Goal: Information Seeking & Learning: Find specific fact

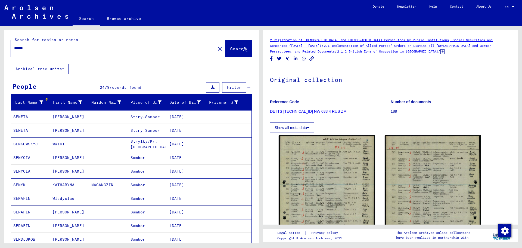
scroll to position [261, 0]
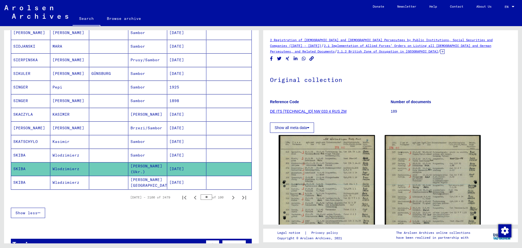
click at [221, 211] on div "Show less" at bounding box center [131, 213] width 241 height 16
click at [230, 199] on icon "Next page" at bounding box center [233, 198] width 8 height 8
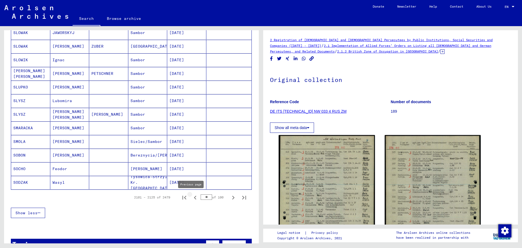
click at [191, 197] on icon "Previous page" at bounding box center [195, 198] width 8 height 8
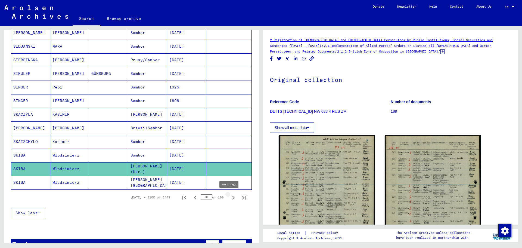
click at [229, 197] on icon "Next page" at bounding box center [233, 198] width 8 height 8
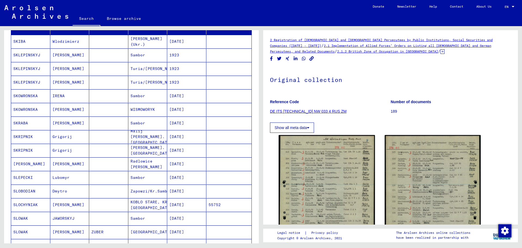
scroll to position [0, 0]
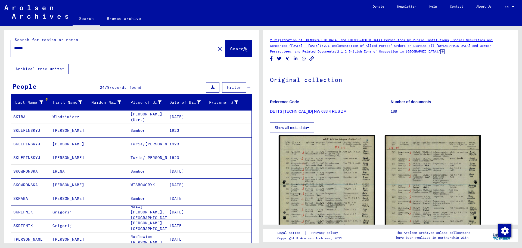
click at [184, 115] on mat-cell "[DATE]" at bounding box center [186, 116] width 39 height 13
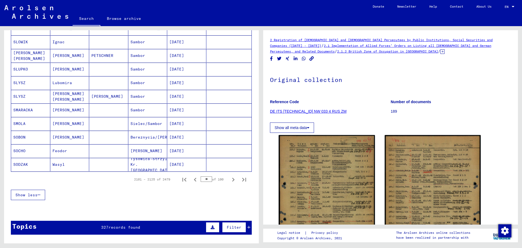
scroll to position [280, 0]
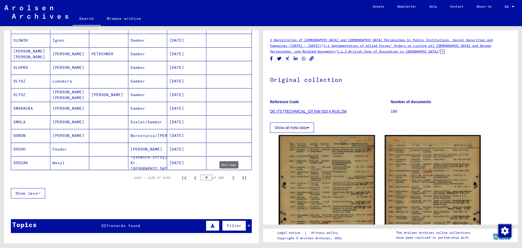
click at [229, 178] on icon "Next page" at bounding box center [233, 178] width 8 height 8
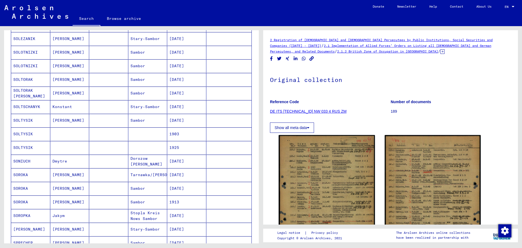
scroll to position [138, 0]
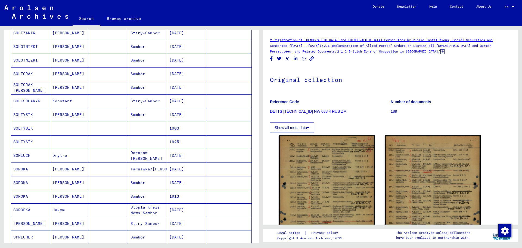
click at [41, 122] on mat-cell "SOLTYSIK" at bounding box center [30, 128] width 39 height 13
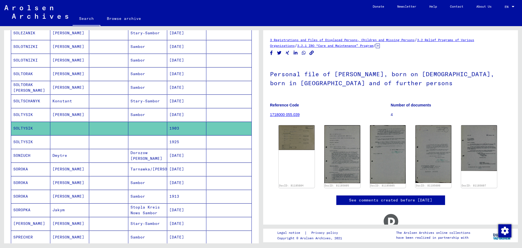
click at [46, 139] on mat-cell "SOLTYSIK" at bounding box center [30, 141] width 39 height 13
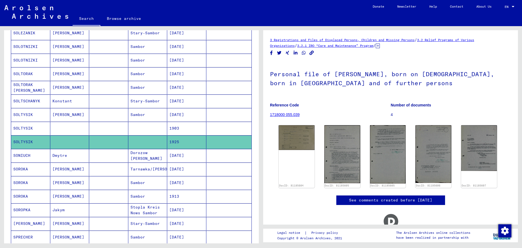
click at [40, 129] on mat-cell "SOLTYSIK" at bounding box center [30, 128] width 39 height 13
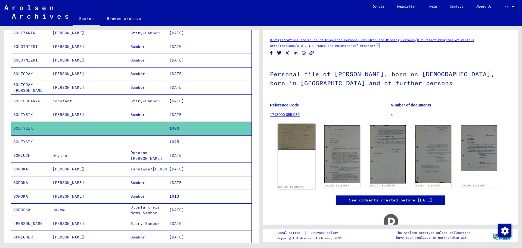
click at [305, 137] on img at bounding box center [297, 136] width 38 height 26
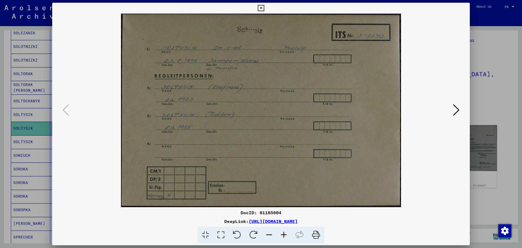
click at [457, 112] on icon at bounding box center [456, 109] width 7 height 13
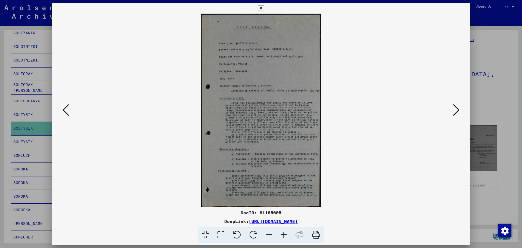
click at [457, 112] on icon at bounding box center [456, 109] width 7 height 13
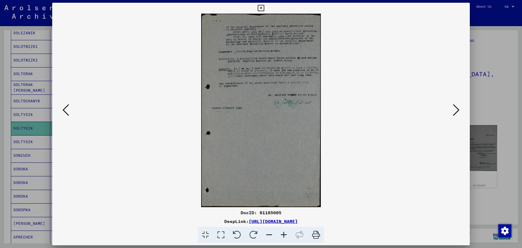
click at [457, 112] on icon at bounding box center [456, 109] width 7 height 13
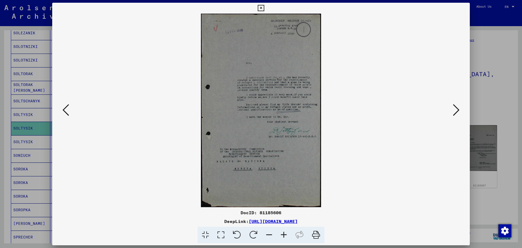
click at [457, 112] on icon at bounding box center [456, 109] width 7 height 13
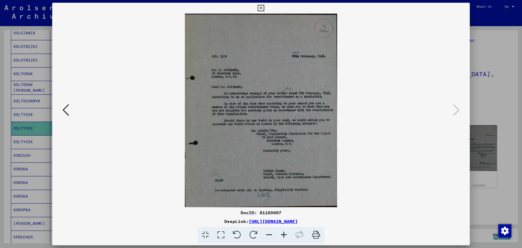
click at [260, 7] on icon at bounding box center [261, 8] width 6 height 7
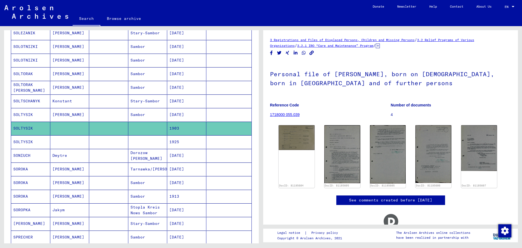
click at [112, 114] on mat-cell at bounding box center [108, 114] width 39 height 13
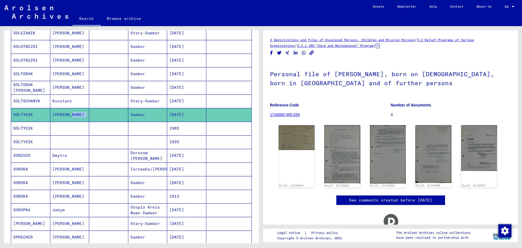
click at [112, 114] on mat-cell at bounding box center [108, 114] width 39 height 13
drag, startPoint x: 112, startPoint y: 114, endPoint x: 173, endPoint y: 113, distance: 61.4
click at [173, 113] on mat-row "[PERSON_NAME] [DATE]" at bounding box center [131, 115] width 240 height 14
click at [87, 116] on mat-cell "[PERSON_NAME]" at bounding box center [69, 114] width 39 height 13
click at [92, 127] on mat-cell at bounding box center [108, 128] width 39 height 13
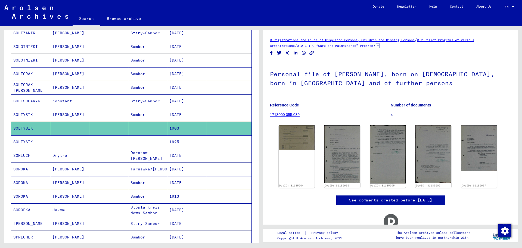
click at [93, 140] on mat-cell at bounding box center [108, 141] width 39 height 13
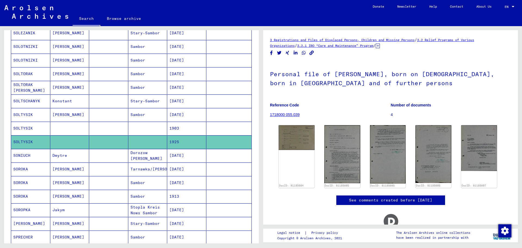
click at [91, 111] on mat-cell at bounding box center [108, 114] width 39 height 13
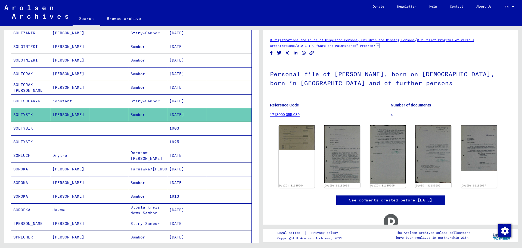
click at [192, 131] on mat-cell "1903" at bounding box center [186, 128] width 39 height 13
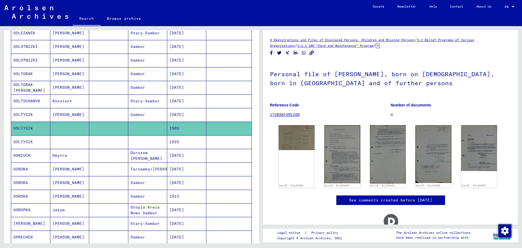
click at [252, 228] on div "Last Name First Name Maiden Name Place of Birth Date of Birth Prisoner # [PERSO…" at bounding box center [131, 152] width 255 height 391
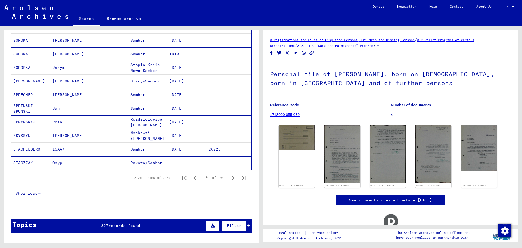
scroll to position [284, 0]
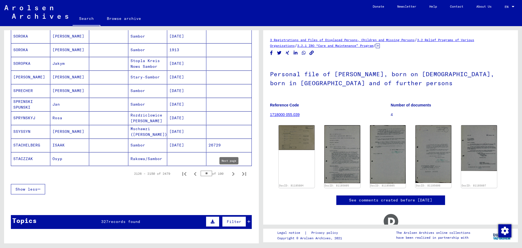
click at [229, 176] on icon "Next page" at bounding box center [233, 174] width 8 height 8
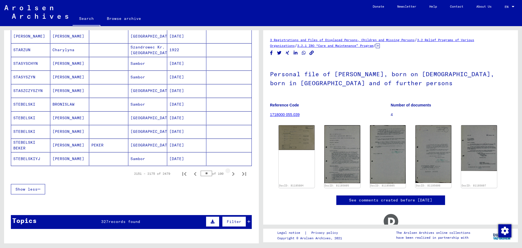
click at [229, 176] on icon "Next page" at bounding box center [233, 174] width 8 height 8
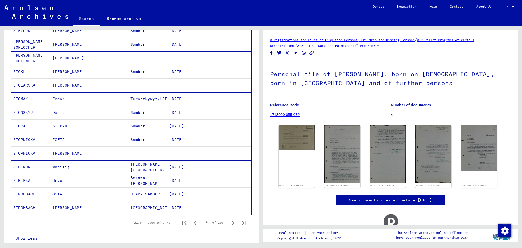
scroll to position [238, 0]
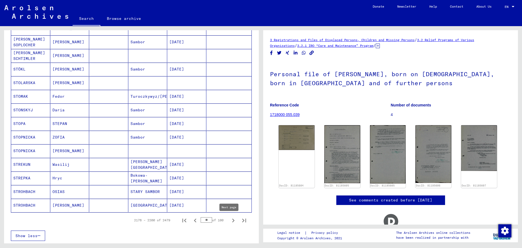
click at [230, 219] on icon "Next page" at bounding box center [233, 220] width 8 height 8
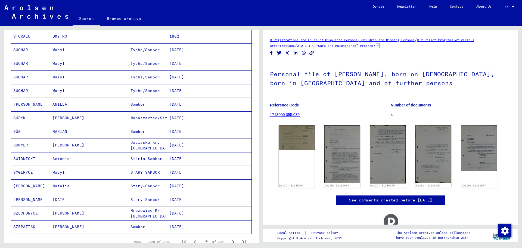
scroll to position [220, 0]
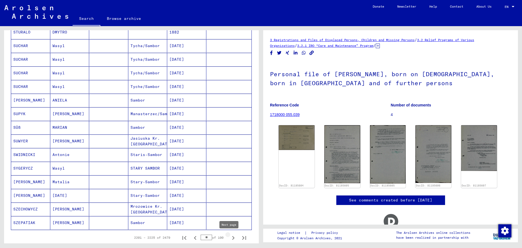
click at [232, 239] on icon "Next page" at bounding box center [233, 238] width 2 height 4
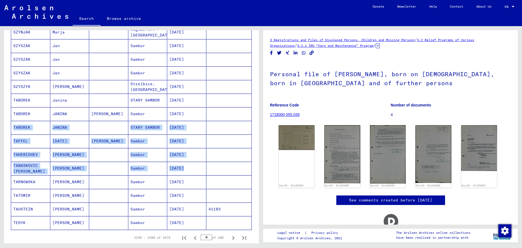
drag, startPoint x: 259, startPoint y: 167, endPoint x: 246, endPoint y: 120, distance: 48.8
click at [246, 120] on div "Search for topics or names ****** close Search Archival tree units People 2479 …" at bounding box center [130, 134] width 261 height 217
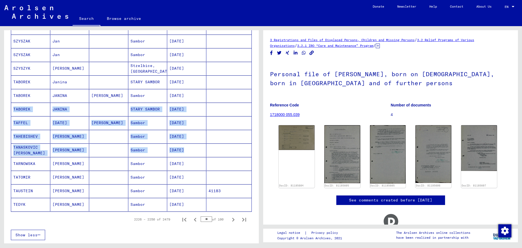
scroll to position [242, 0]
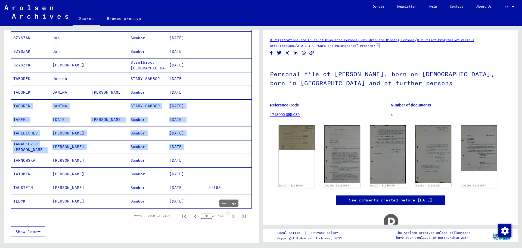
click at [230, 217] on icon "Next page" at bounding box center [233, 216] width 8 height 8
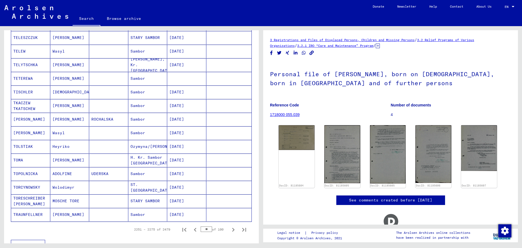
scroll to position [235, 0]
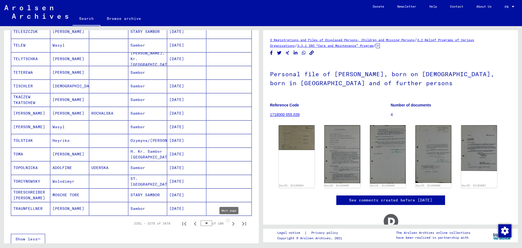
click at [230, 224] on icon "Next page" at bounding box center [233, 224] width 8 height 8
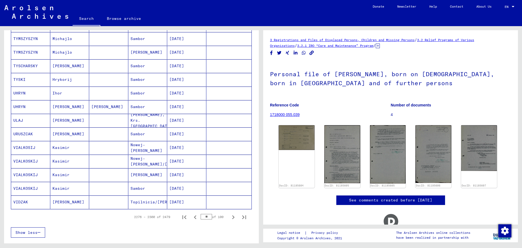
scroll to position [265, 0]
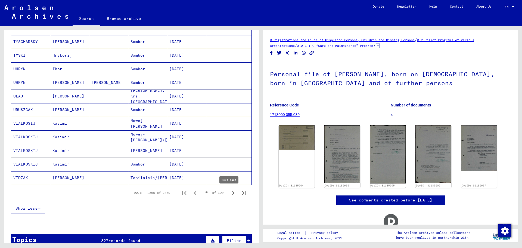
click at [229, 190] on icon "Next page" at bounding box center [233, 193] width 8 height 8
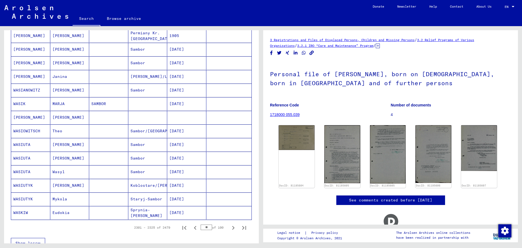
scroll to position [234, 0]
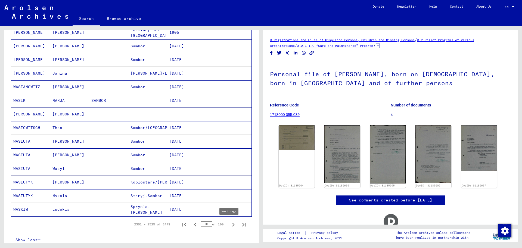
click at [229, 222] on icon "Next page" at bounding box center [233, 224] width 8 height 8
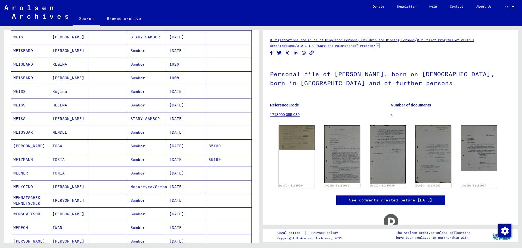
scroll to position [180, 0]
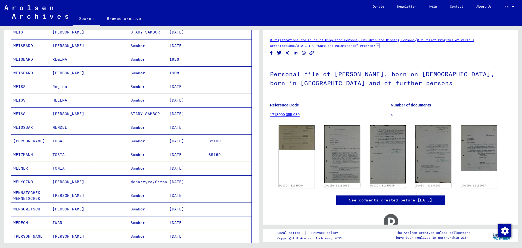
click at [62, 89] on mat-cell "Regina" at bounding box center [69, 86] width 39 height 13
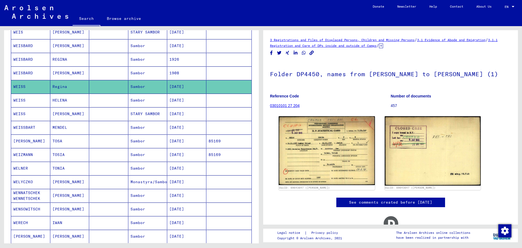
click at [67, 105] on mat-cell "HELENA" at bounding box center [69, 100] width 39 height 13
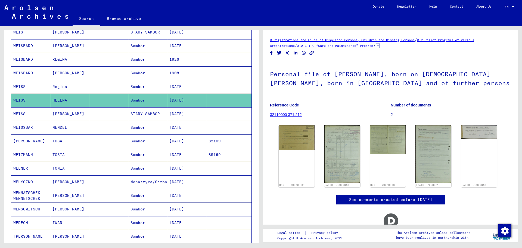
click at [71, 120] on mat-cell "[PERSON_NAME]" at bounding box center [69, 113] width 39 height 13
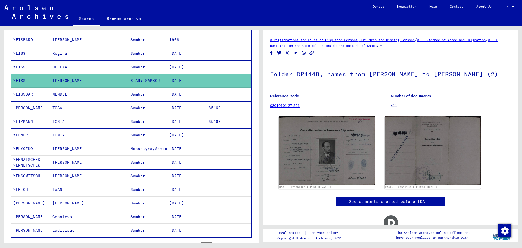
scroll to position [198, 0]
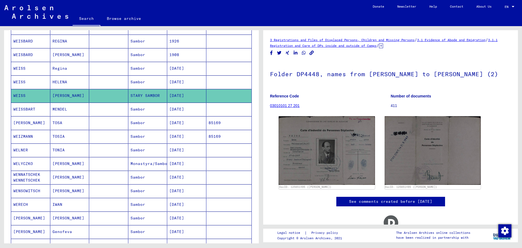
click at [174, 80] on mat-cell "[DATE]" at bounding box center [186, 81] width 39 height 13
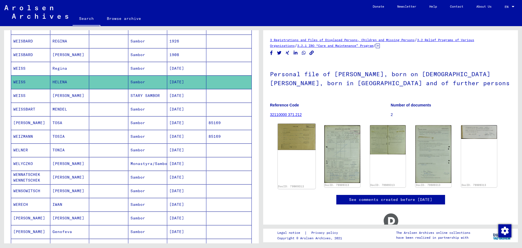
click at [297, 142] on img at bounding box center [297, 137] width 38 height 26
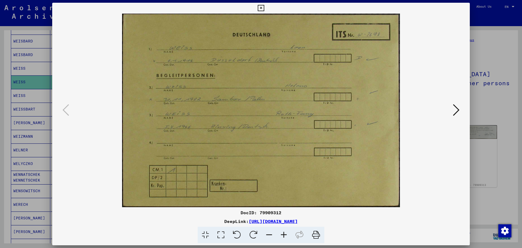
click at [457, 110] on icon at bounding box center [456, 109] width 7 height 13
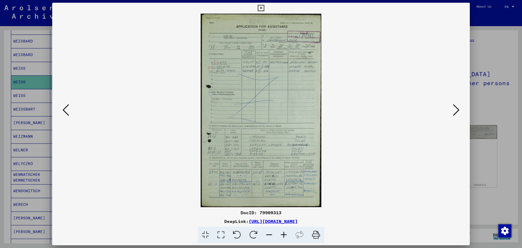
click at [456, 111] on icon at bounding box center [456, 109] width 7 height 13
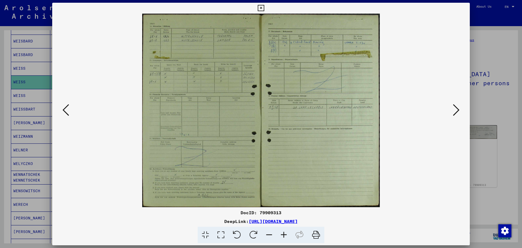
click at [456, 111] on icon at bounding box center [456, 109] width 7 height 13
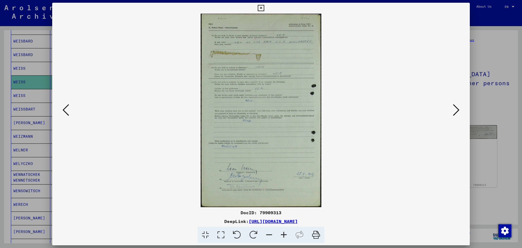
click at [456, 111] on icon at bounding box center [456, 109] width 7 height 13
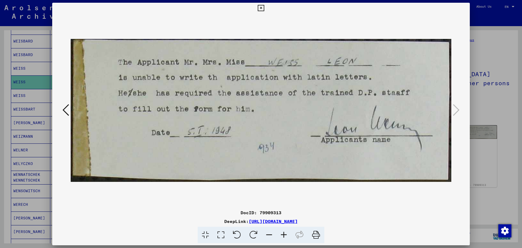
click at [399, 77] on div at bounding box center [261, 110] width 418 height 193
click at [263, 9] on icon at bounding box center [261, 8] width 6 height 7
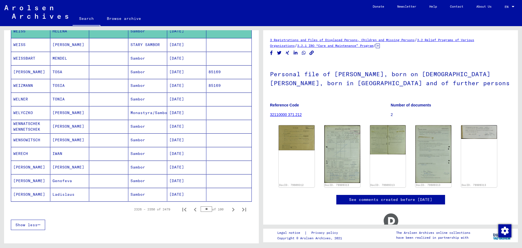
scroll to position [250, 0]
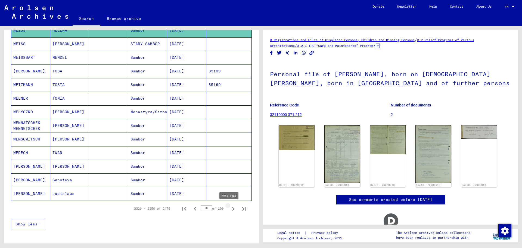
click at [231, 209] on icon "Next page" at bounding box center [233, 209] width 8 height 8
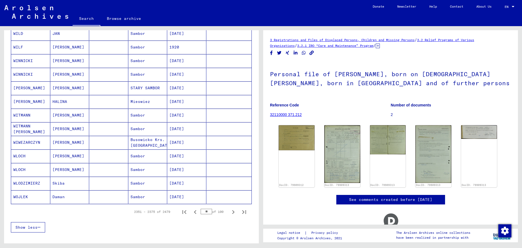
scroll to position [253, 0]
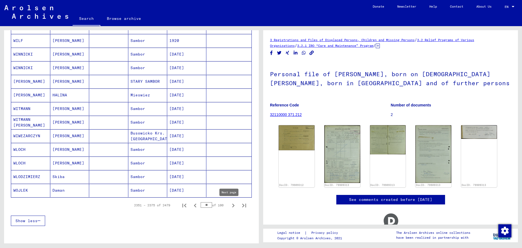
click at [229, 206] on icon "Next page" at bounding box center [233, 205] width 8 height 8
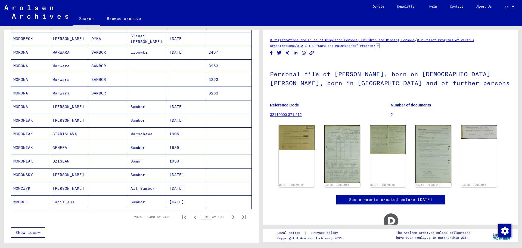
scroll to position [246, 0]
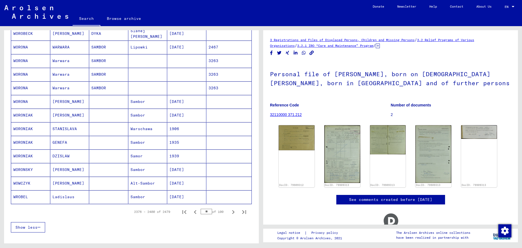
drag, startPoint x: 229, startPoint y: 212, endPoint x: 231, endPoint y: 228, distance: 16.5
click at [231, 228] on div "Last Name First Name Maiden Name Place of Birth Date of Birth Prisoner # [PERSO…" at bounding box center [132, 41] width 242 height 387
drag, startPoint x: 194, startPoint y: 198, endPoint x: 7, endPoint y: 201, distance: 187.1
click at [7, 201] on div "Last Name First Name Maiden Name Place of Birth Date of Birth Prisoner # [PERSO…" at bounding box center [131, 43] width 255 height 391
click at [198, 195] on mat-cell "[DATE]" at bounding box center [186, 196] width 39 height 13
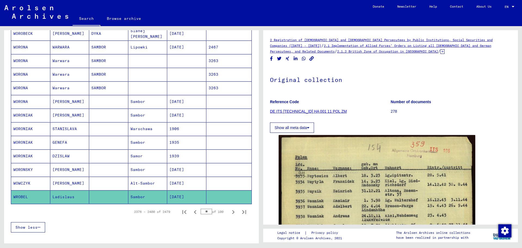
drag, startPoint x: 198, startPoint y: 195, endPoint x: 11, endPoint y: 200, distance: 187.4
click at [11, 200] on div "Last Name First Name Maiden Name Place of Birth Date of Birth Prisoner # [PERSO…" at bounding box center [132, 41] width 242 height 387
copy mat-row "[PERSON_NAME] [DATE]"
click at [214, 227] on div "Show less" at bounding box center [131, 227] width 241 height 16
click at [229, 211] on icon "Next page" at bounding box center [233, 212] width 8 height 8
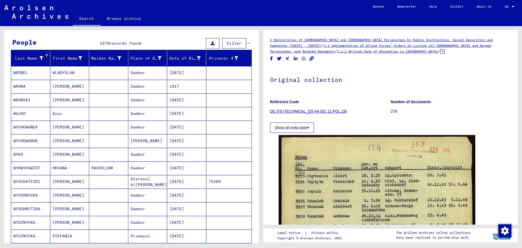
scroll to position [38, 0]
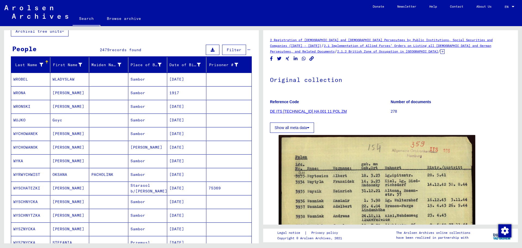
click at [183, 80] on mat-cell "[DATE]" at bounding box center [186, 79] width 39 height 13
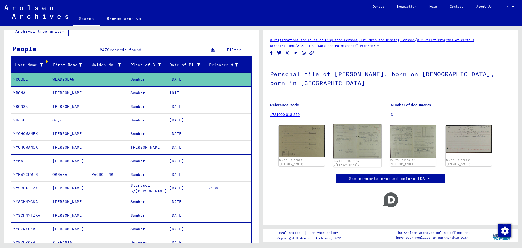
click at [346, 150] on img at bounding box center [357, 141] width 48 height 34
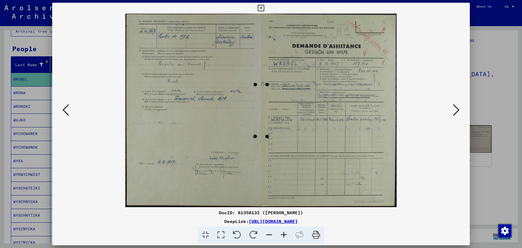
click at [455, 115] on icon at bounding box center [456, 109] width 7 height 13
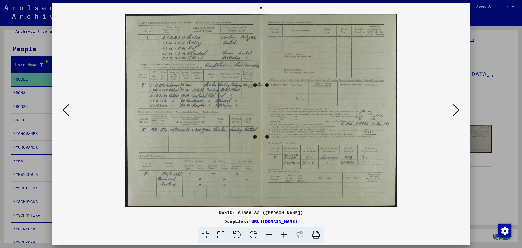
click at [455, 115] on icon at bounding box center [456, 109] width 7 height 13
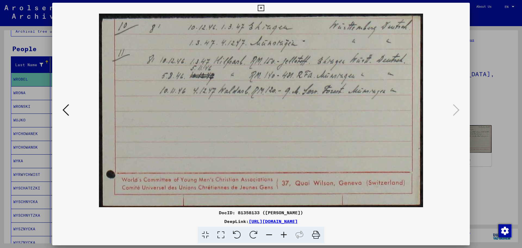
click at [262, 11] on button at bounding box center [261, 8] width 10 height 11
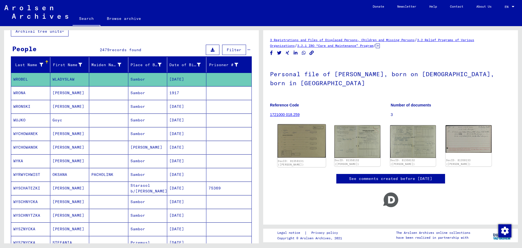
click at [294, 147] on img at bounding box center [302, 140] width 48 height 33
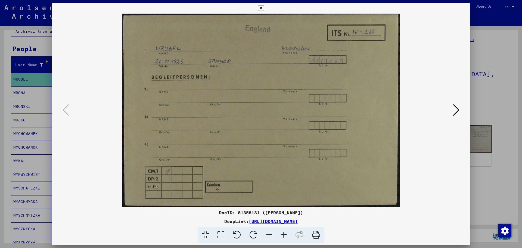
click at [259, 7] on icon at bounding box center [261, 8] width 6 height 7
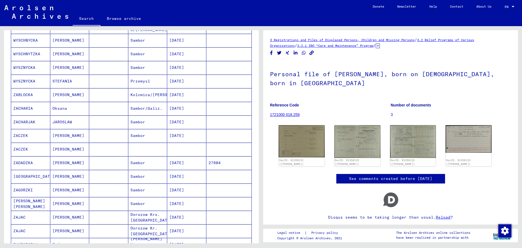
scroll to position [308, 0]
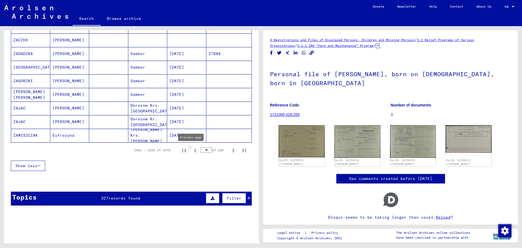
click at [191, 152] on icon "Previous page" at bounding box center [195, 151] width 8 height 8
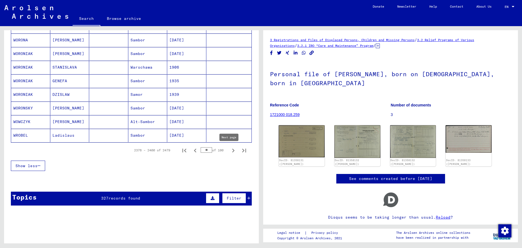
click at [229, 151] on icon "Next page" at bounding box center [233, 151] width 8 height 8
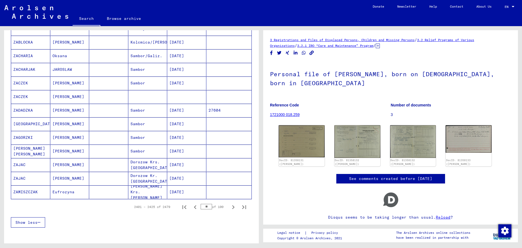
scroll to position [255, 0]
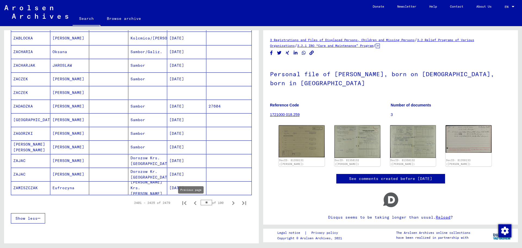
click at [191, 201] on icon "Previous page" at bounding box center [195, 203] width 8 height 8
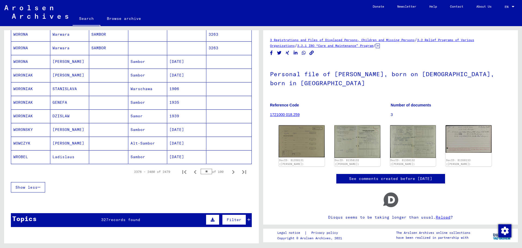
scroll to position [282, 0]
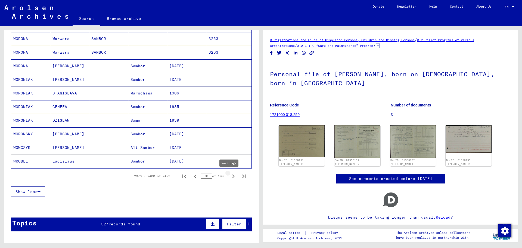
click at [229, 177] on icon "Next page" at bounding box center [233, 176] width 8 height 8
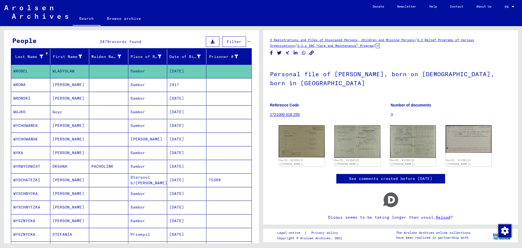
scroll to position [45, 0]
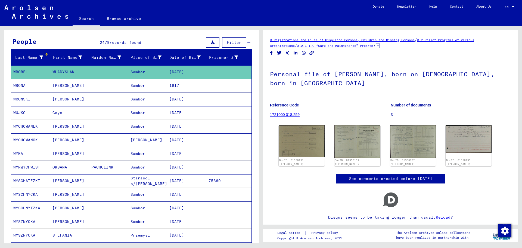
drag, startPoint x: 194, startPoint y: 70, endPoint x: 4, endPoint y: 73, distance: 189.5
click at [4, 73] on div "Last Name First Name Maiden Name Place of Birth Date of Birth Prisoner # [PERSO…" at bounding box center [131, 245] width 255 height 391
copy mat-row "WROBEL [PERSON_NAME] [DATE]"
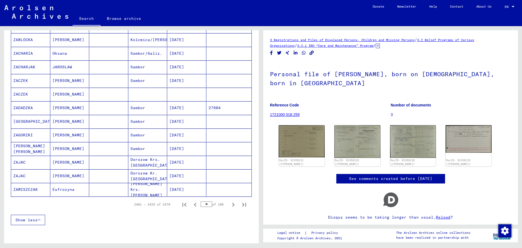
scroll to position [254, 0]
click at [229, 206] on icon "Next page" at bounding box center [233, 204] width 8 height 8
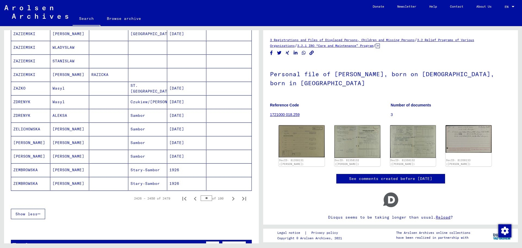
scroll to position [267, 0]
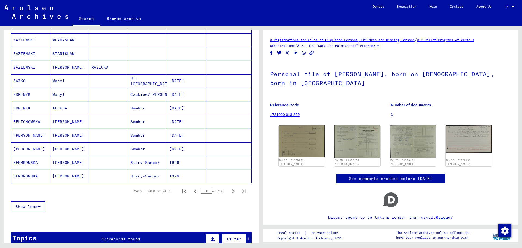
drag, startPoint x: 227, startPoint y: 190, endPoint x: 226, endPoint y: 198, distance: 8.3
click at [226, 198] on div "2426 – 2450 of 2479 ** of 100" at bounding box center [131, 190] width 241 height 15
drag, startPoint x: 14, startPoint y: 150, endPoint x: 124, endPoint y: 151, distance: 110.1
click at [124, 151] on mat-row "[PERSON_NAME] [PERSON_NAME] [DATE]" at bounding box center [131, 149] width 240 height 14
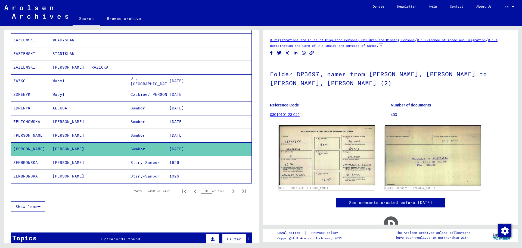
click at [138, 133] on mat-cell "Sambor" at bounding box center [147, 135] width 39 height 13
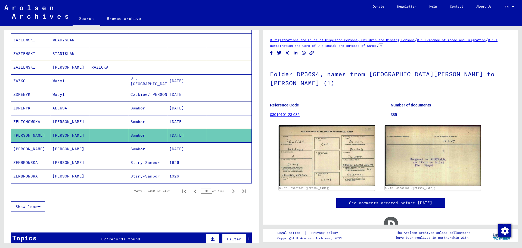
click at [137, 147] on mat-cell "Sambor" at bounding box center [147, 148] width 39 height 13
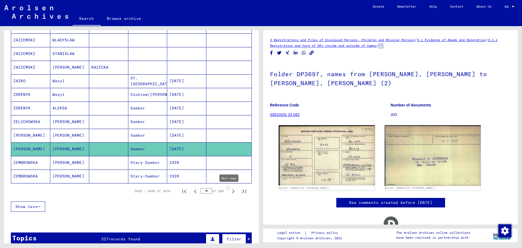
click at [229, 191] on icon "Next page" at bounding box center [233, 191] width 8 height 8
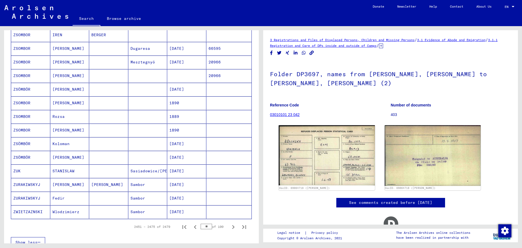
scroll to position [232, 0]
click at [229, 225] on icon "Next page" at bounding box center [233, 226] width 8 height 8
type input "***"
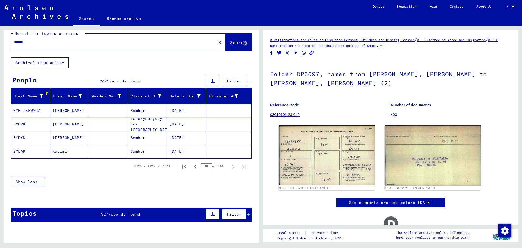
scroll to position [0, 0]
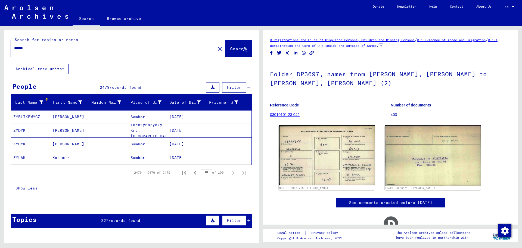
click at [61, 119] on mat-cell "[PERSON_NAME]" at bounding box center [69, 116] width 39 height 13
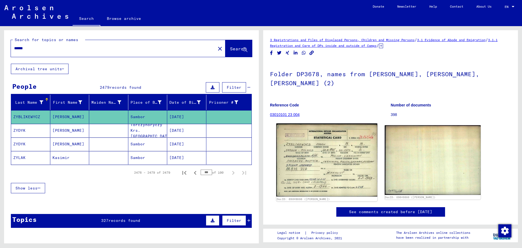
click at [325, 149] on img at bounding box center [326, 159] width 101 height 73
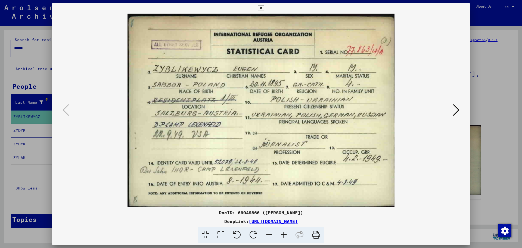
click at [263, 7] on icon at bounding box center [261, 8] width 6 height 7
